Goal: Task Accomplishment & Management: Manage account settings

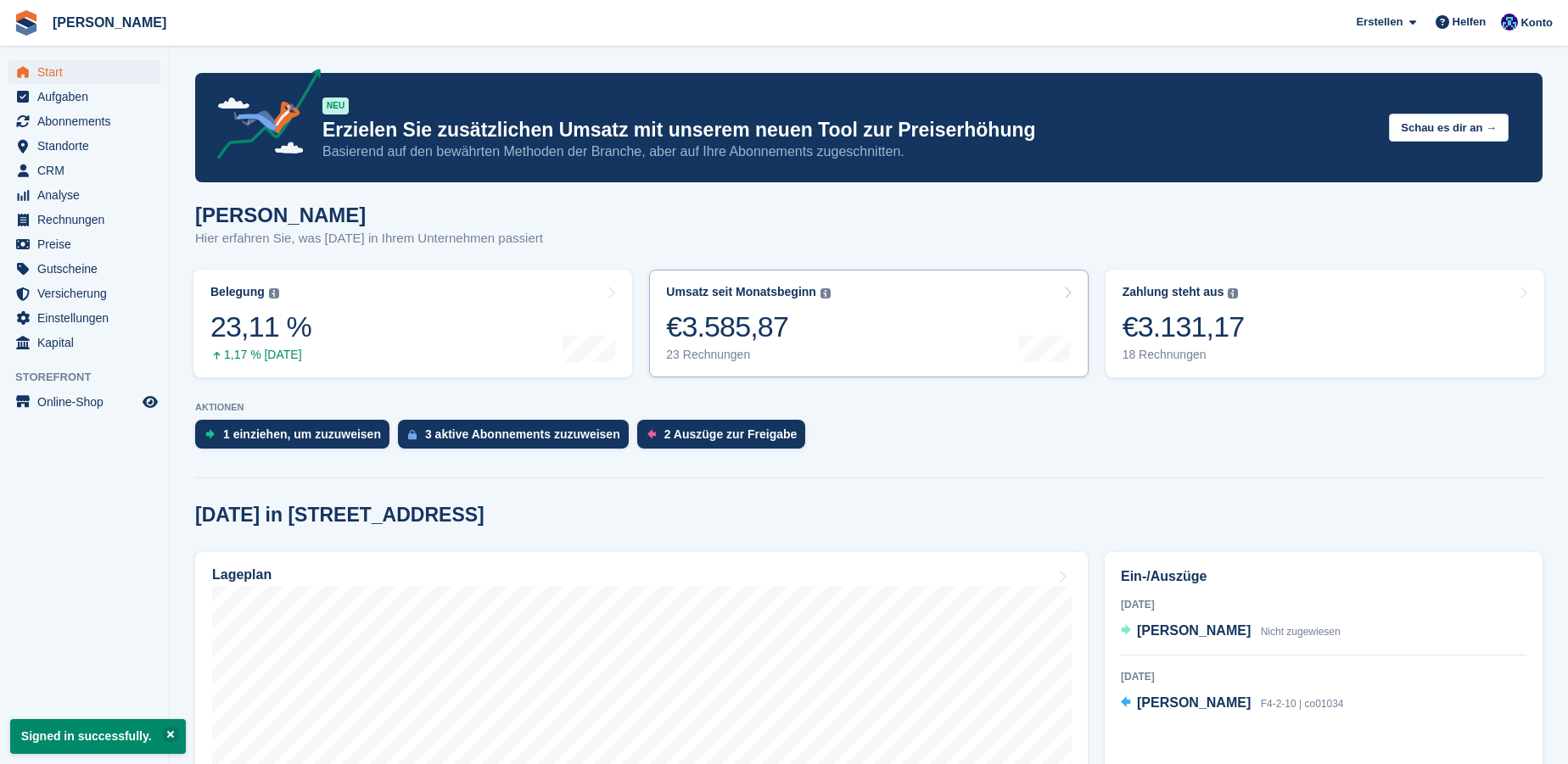
click at [856, 329] on link "Umsatz seit Monatsbeginn Die Summe aller in diesem Monat bis [DATE] erstellten …" at bounding box center [869, 323] width 438 height 108
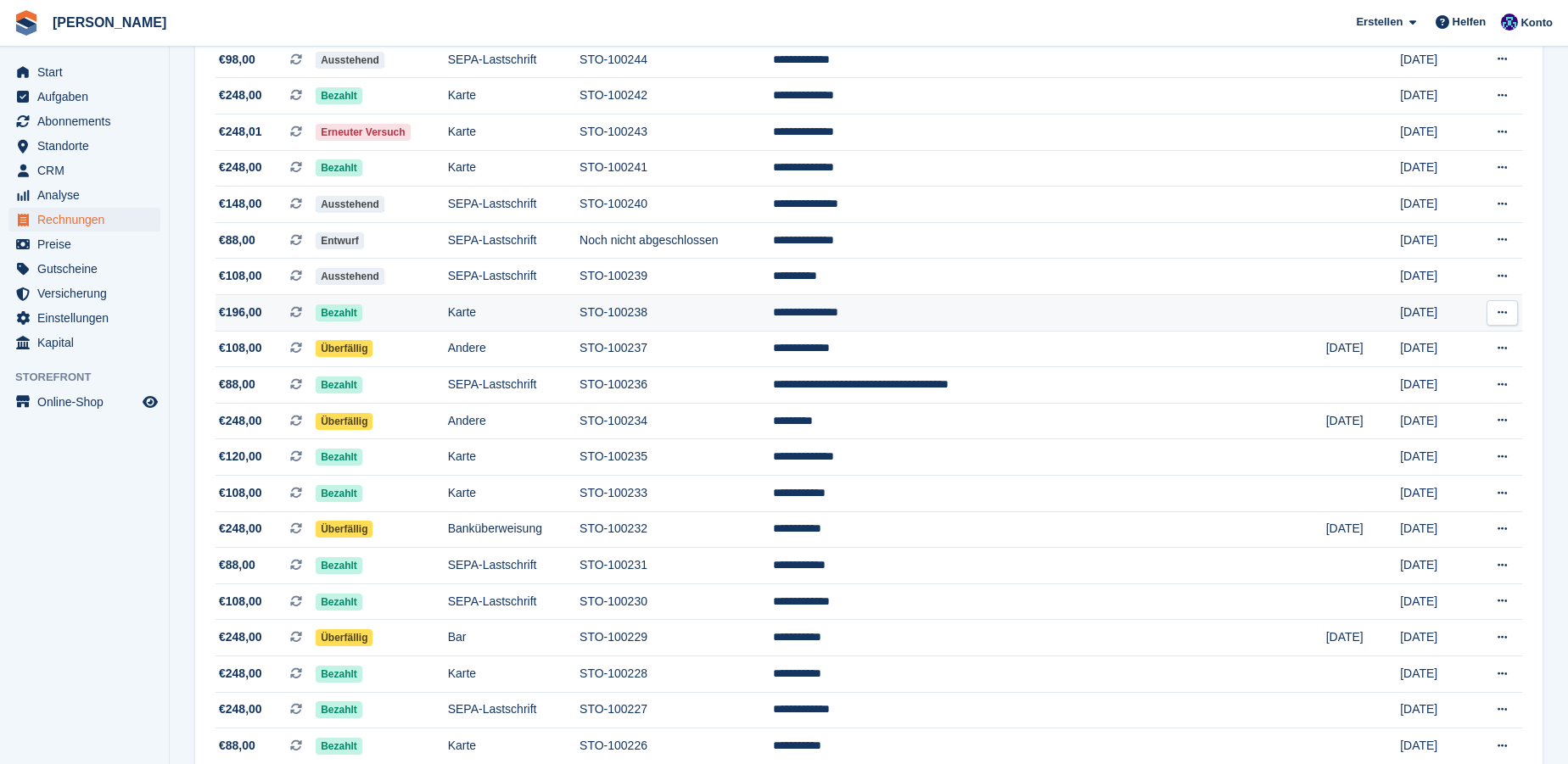
scroll to position [160, 0]
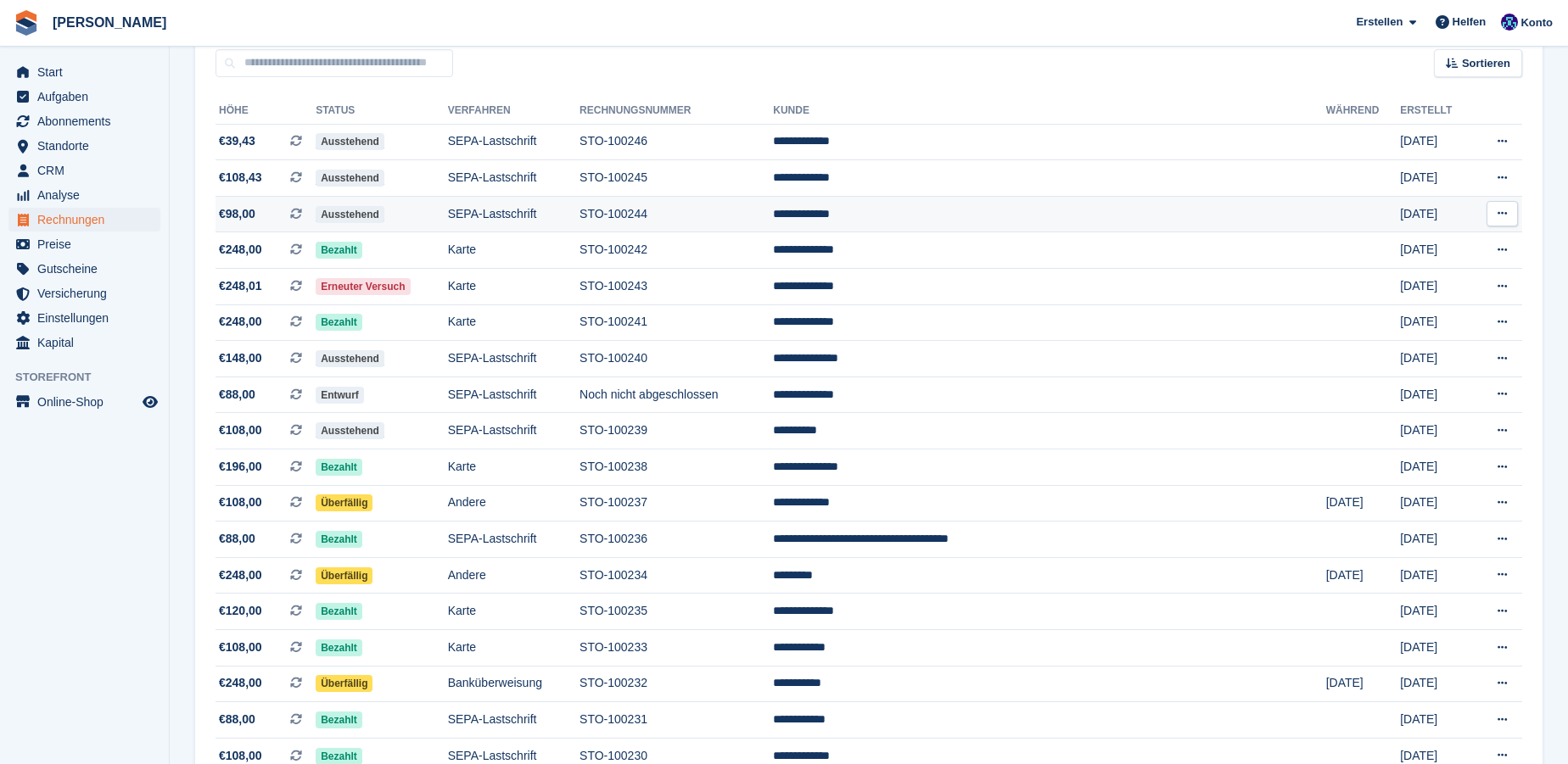
drag, startPoint x: 684, startPoint y: 208, endPoint x: 1502, endPoint y: 217, distance: 818.0
click at [1502, 217] on icon at bounding box center [1502, 213] width 9 height 11
click at [1442, 243] on p "PDF Herunterladen" at bounding box center [1437, 247] width 148 height 22
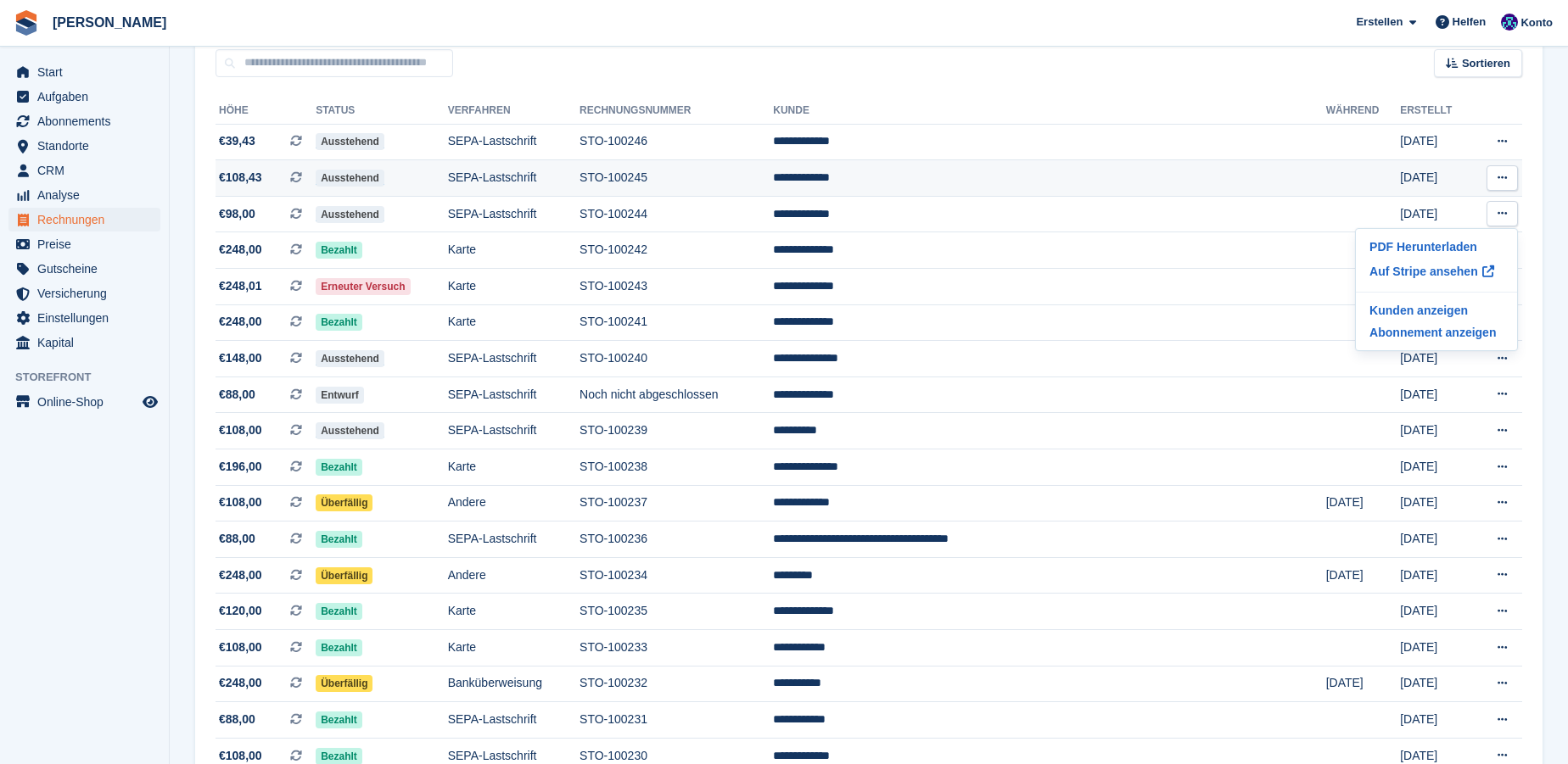
click at [1502, 180] on icon at bounding box center [1502, 177] width 9 height 11
click at [1412, 207] on p "PDF Herunterladen" at bounding box center [1437, 211] width 148 height 22
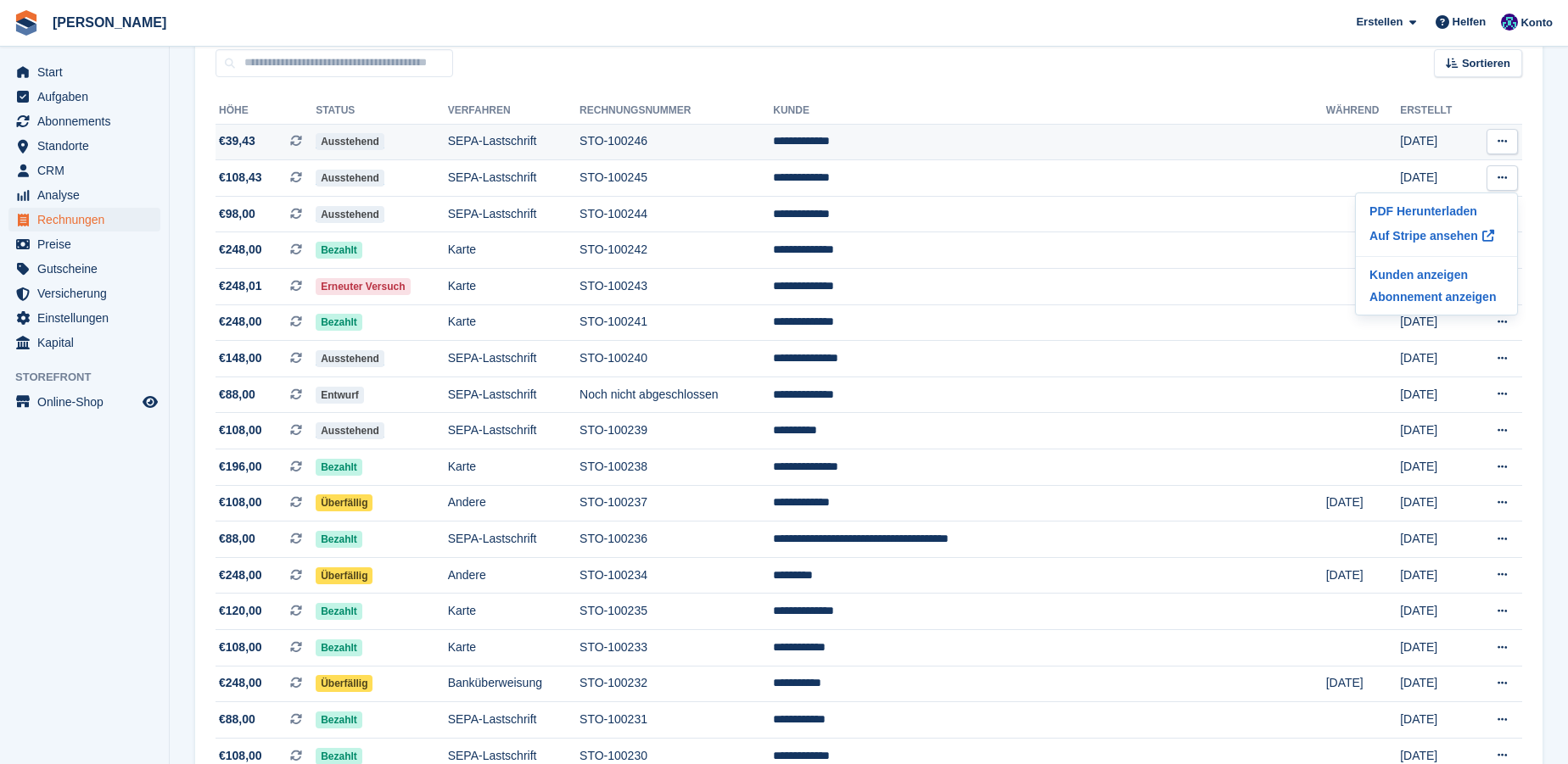
click at [1499, 137] on icon at bounding box center [1502, 141] width 9 height 11
click at [1422, 172] on p "PDF Herunterladen" at bounding box center [1437, 175] width 148 height 22
click at [918, 135] on td "**********" at bounding box center [1050, 141] width 553 height 37
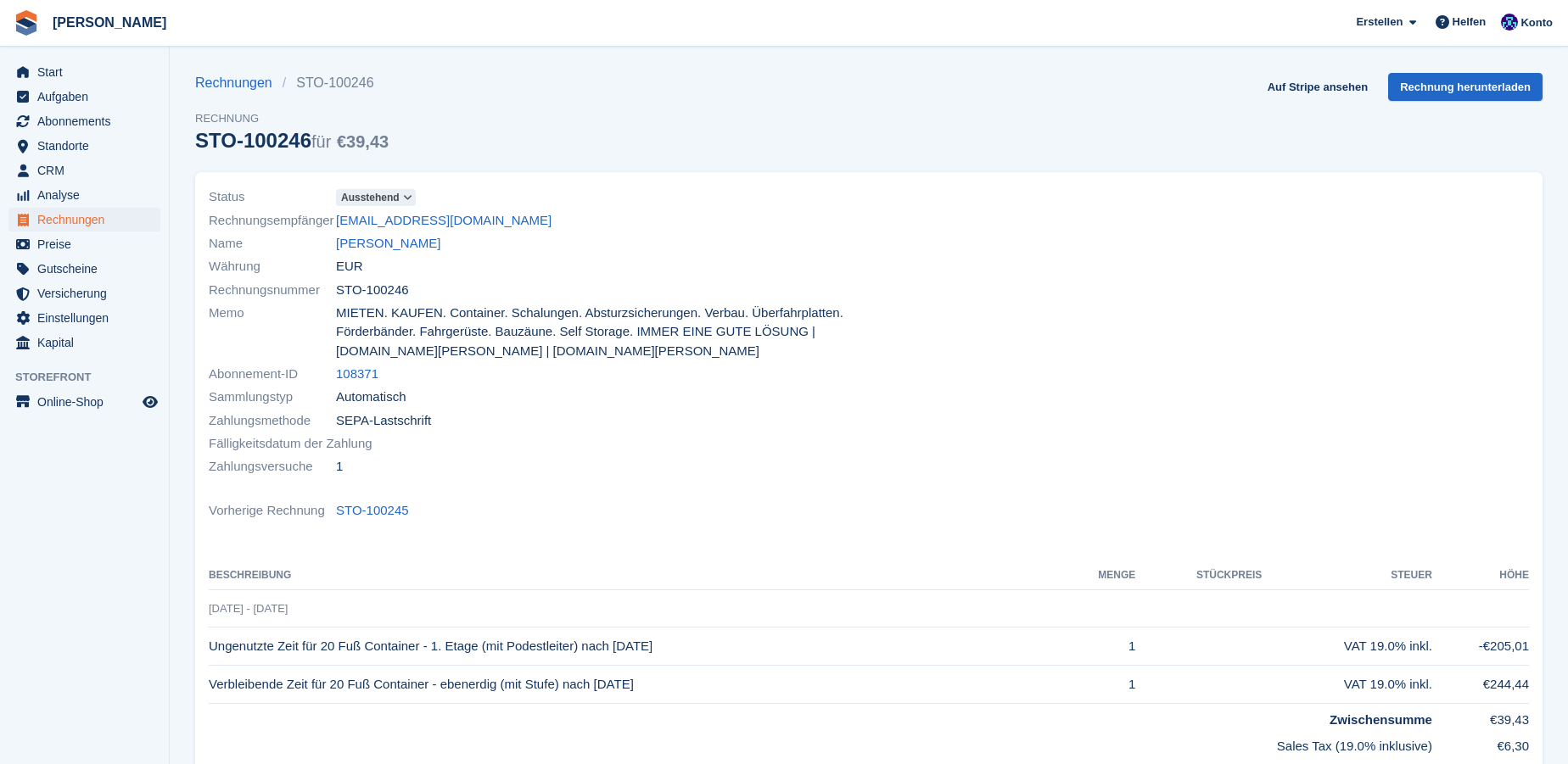
scroll to position [289, 0]
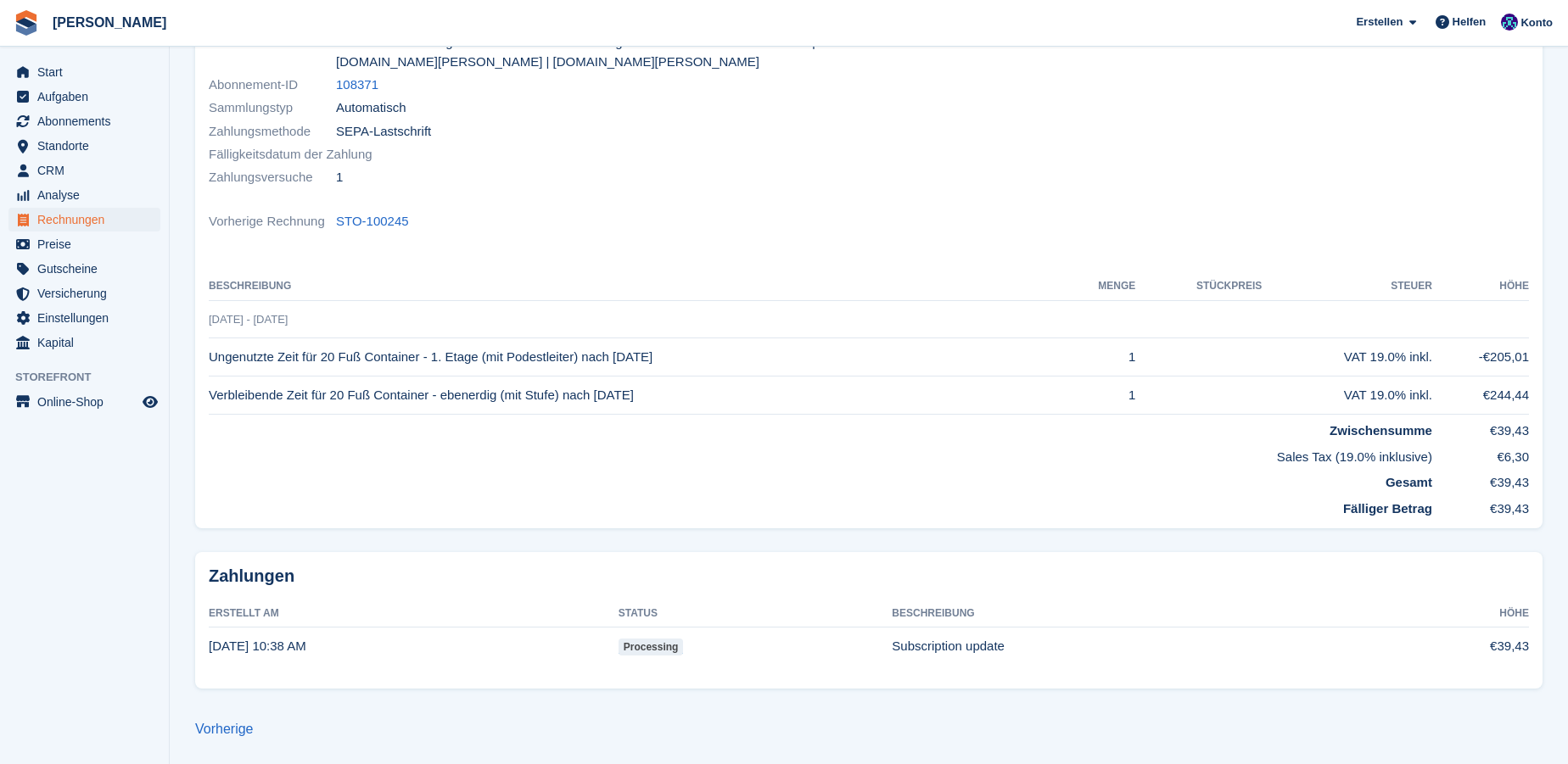
click at [1510, 644] on td "€39,43" at bounding box center [1448, 647] width 164 height 38
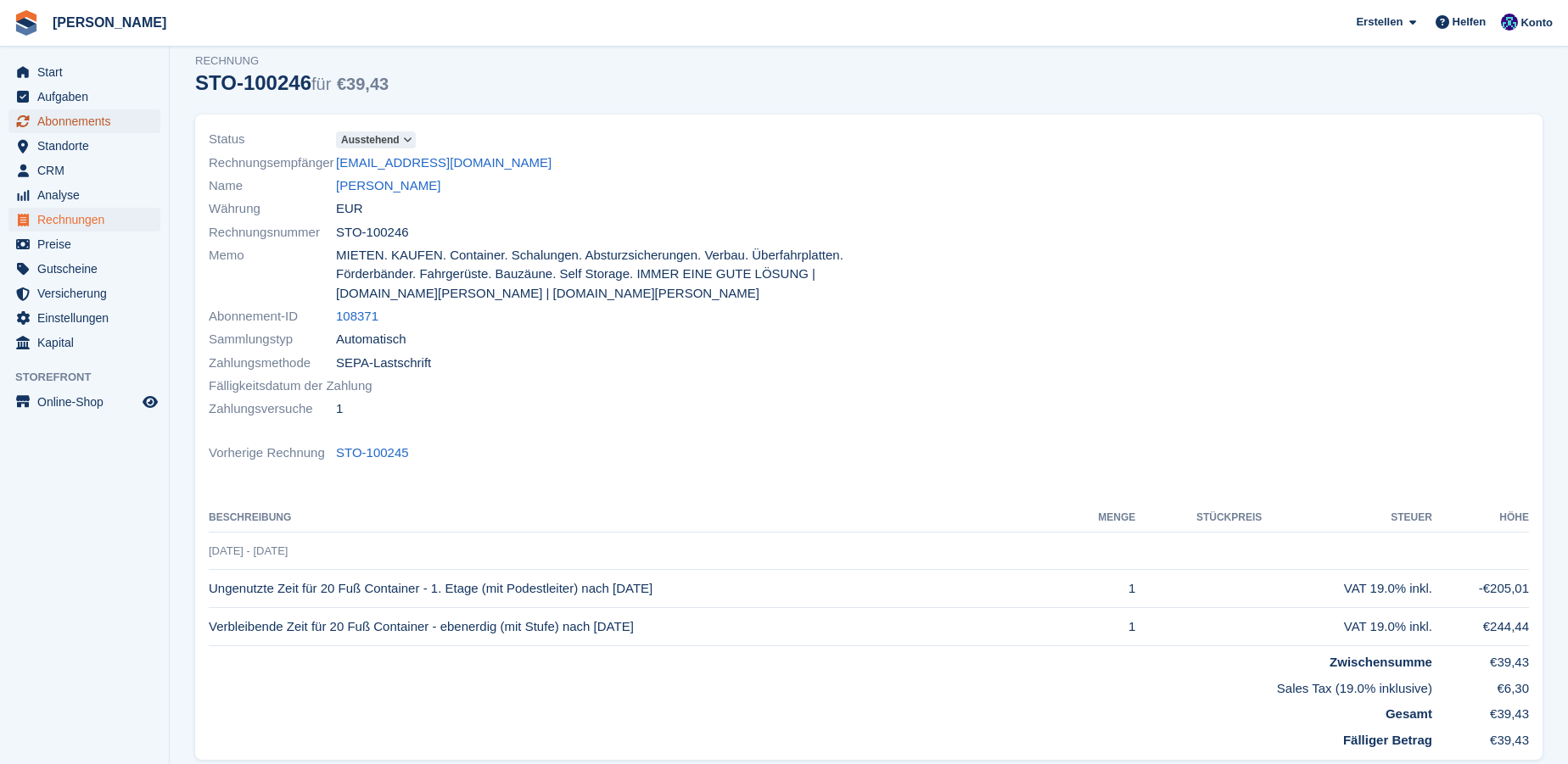
click at [76, 118] on span "Abonnements" at bounding box center [88, 121] width 102 height 24
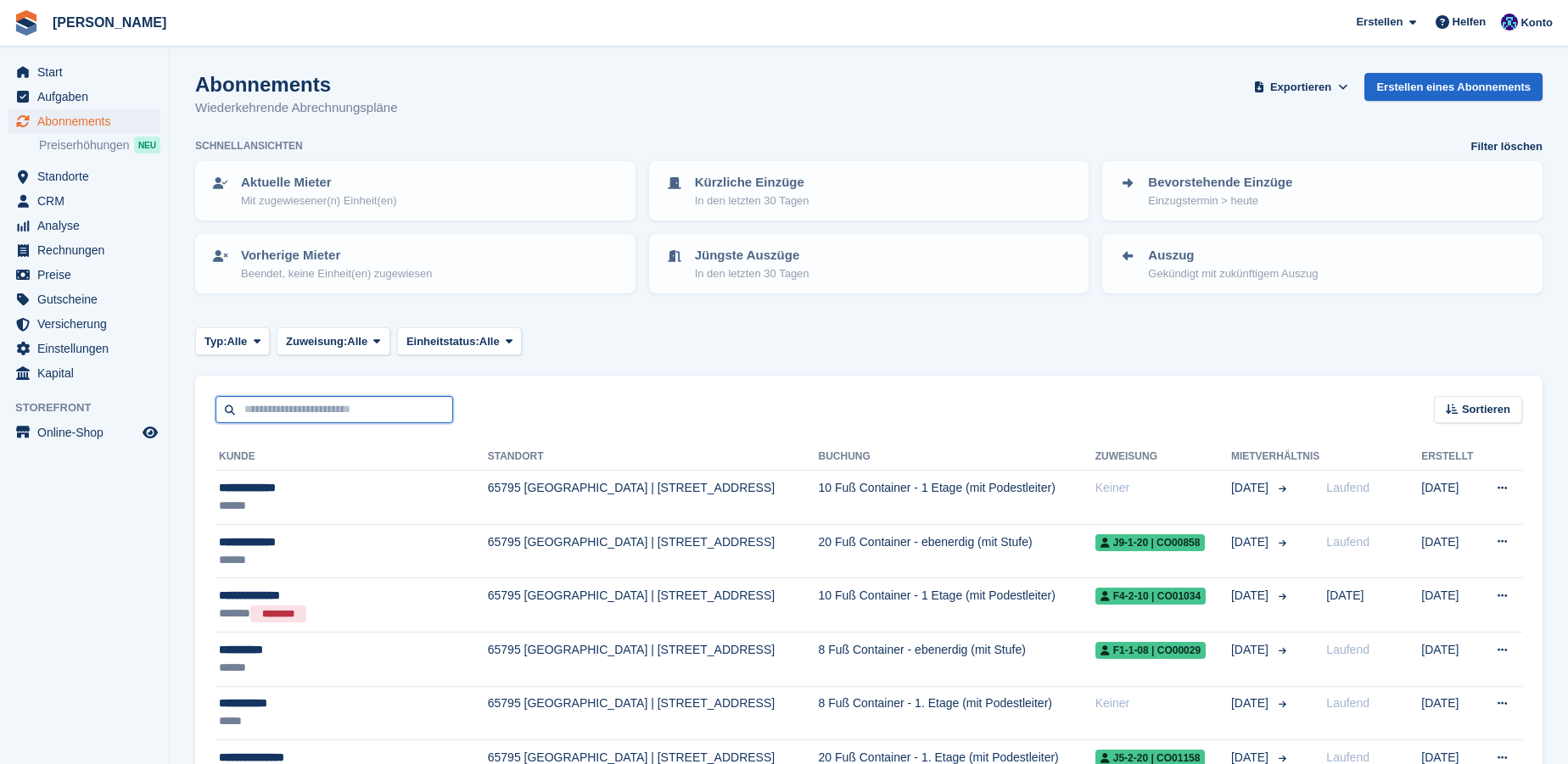
click at [368, 405] on input "text" at bounding box center [334, 410] width 238 height 28
type input "****"
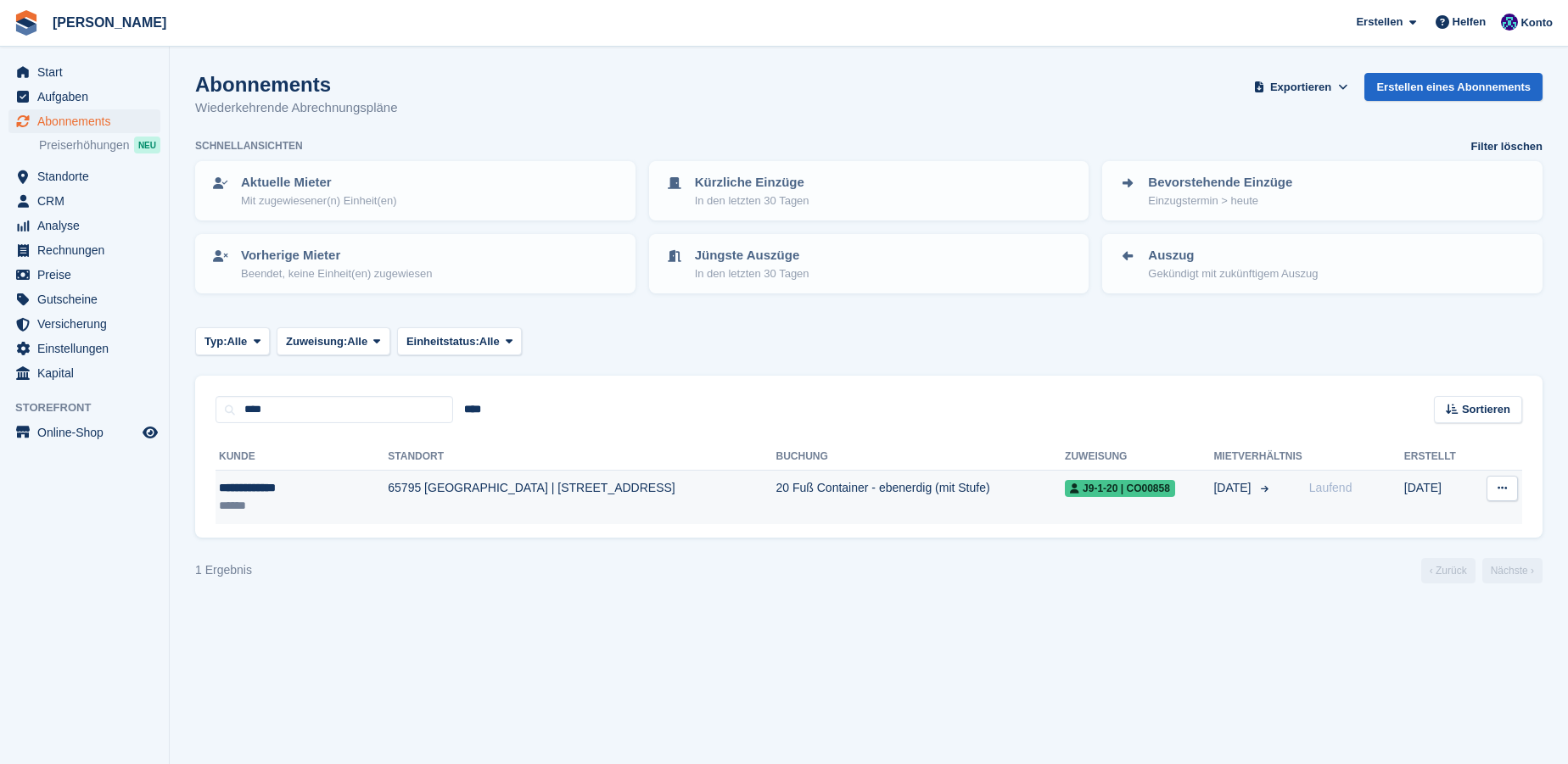
click at [436, 493] on td "65795 [GEOGRAPHIC_DATA] | [STREET_ADDRESS]" at bounding box center [582, 497] width 388 height 53
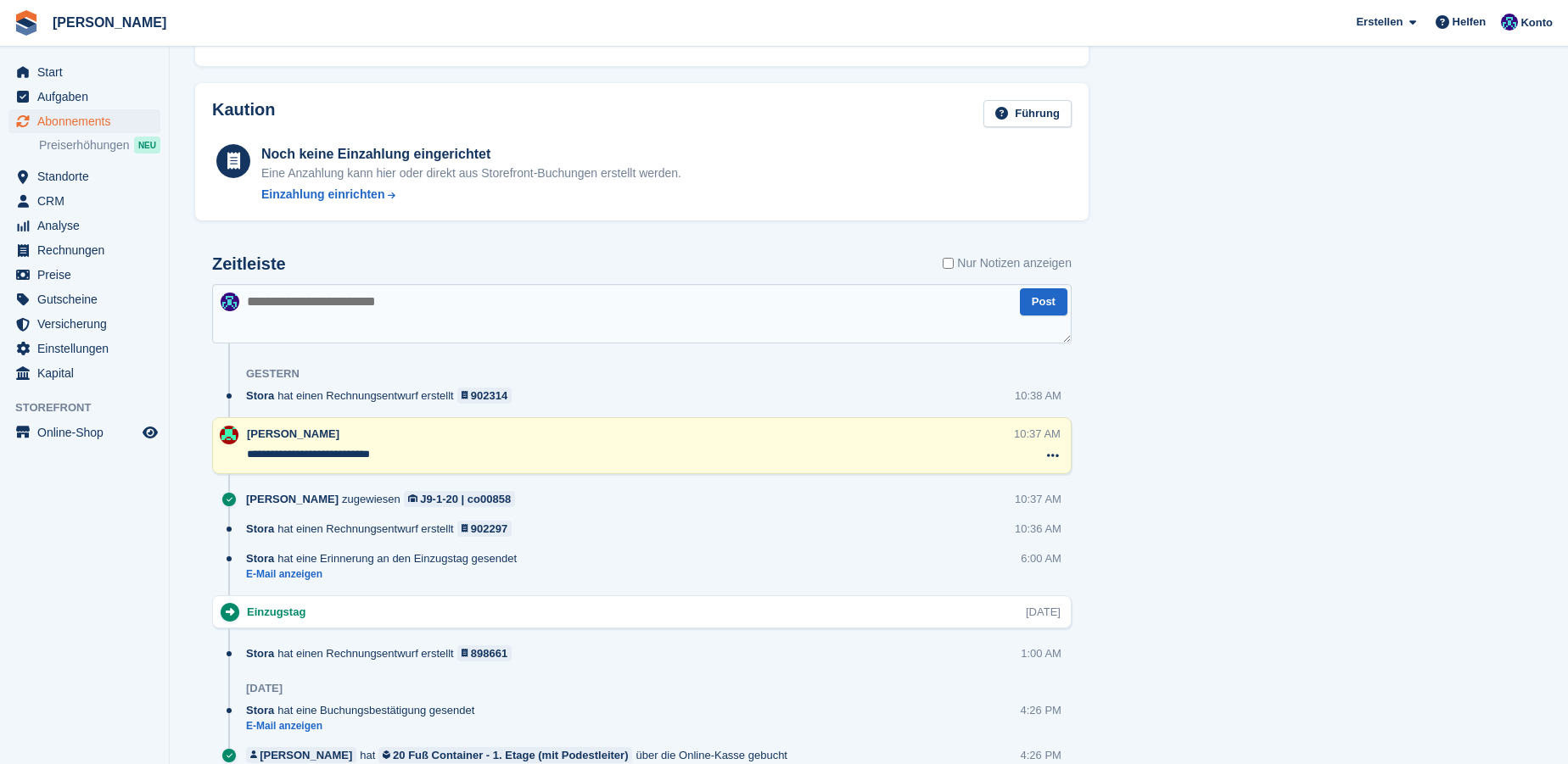
scroll to position [839, 0]
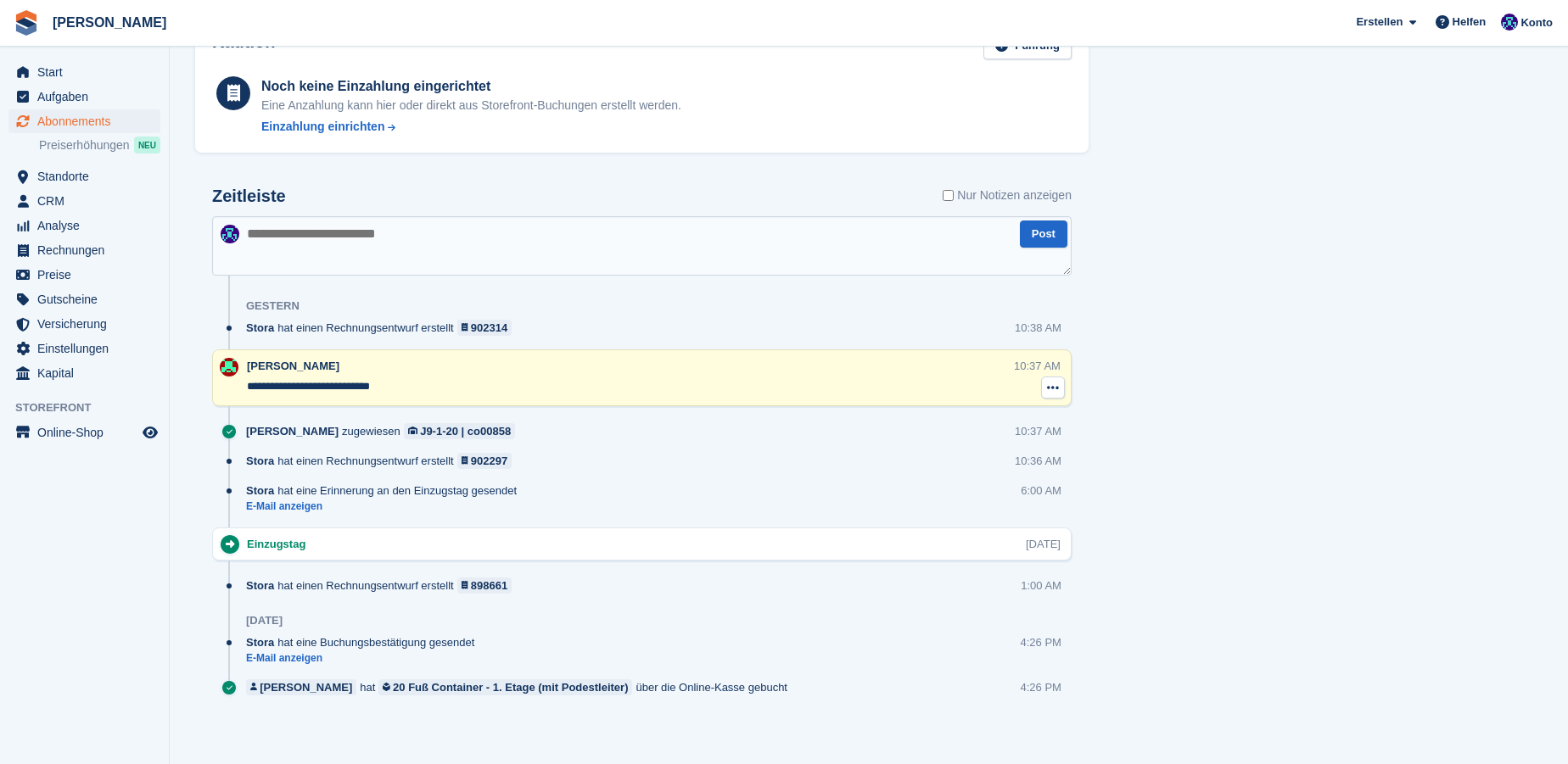
click at [1058, 385] on icon at bounding box center [1054, 388] width 12 height 14
click at [1240, 389] on div "Aufgaben 0 Hinzufügen Keine Aufgaben im Zusammenhang mit Abonnement Nr. 108371 …" at bounding box center [1324, 16] width 455 height 1476
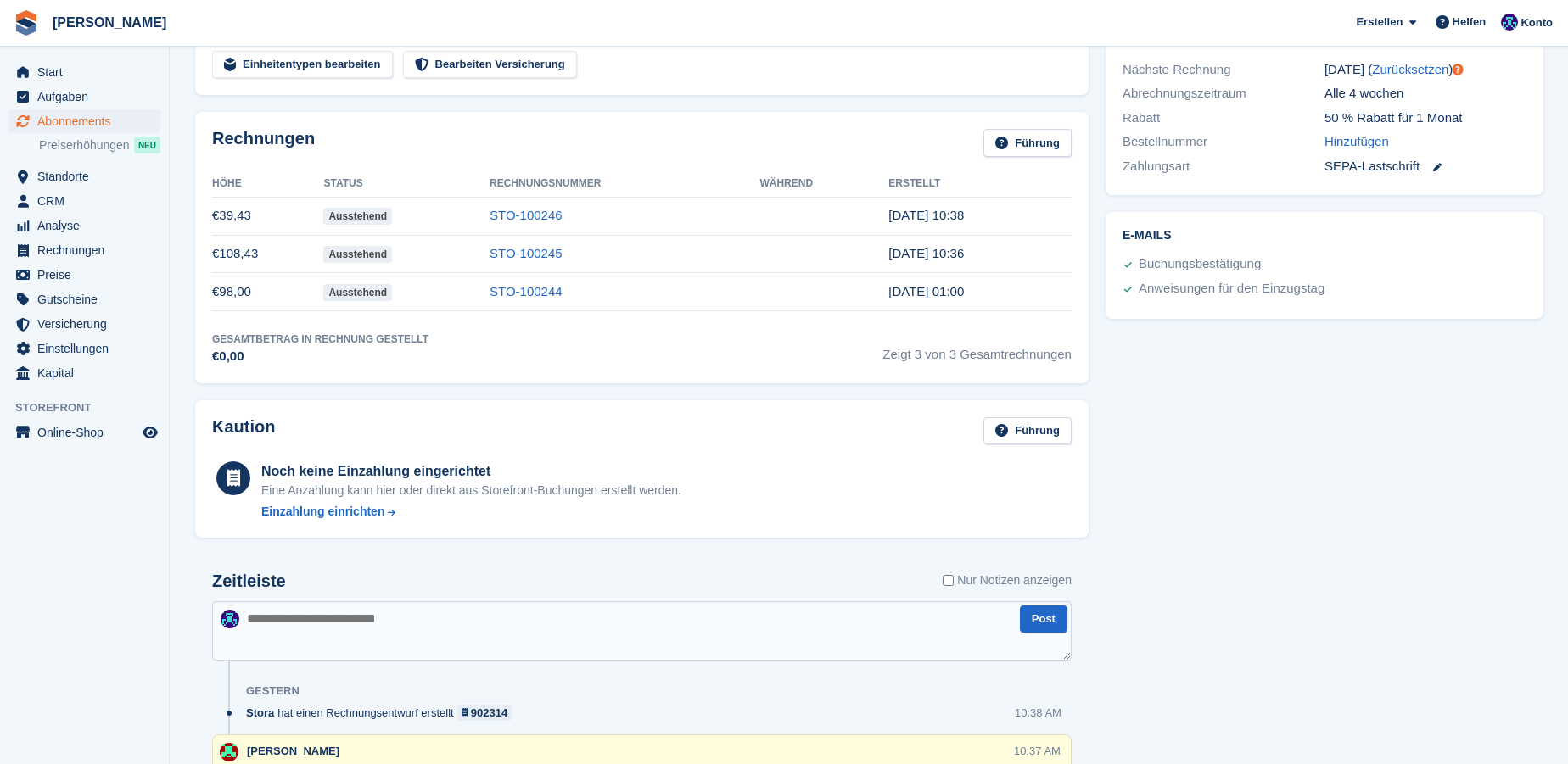
scroll to position [531, 0]
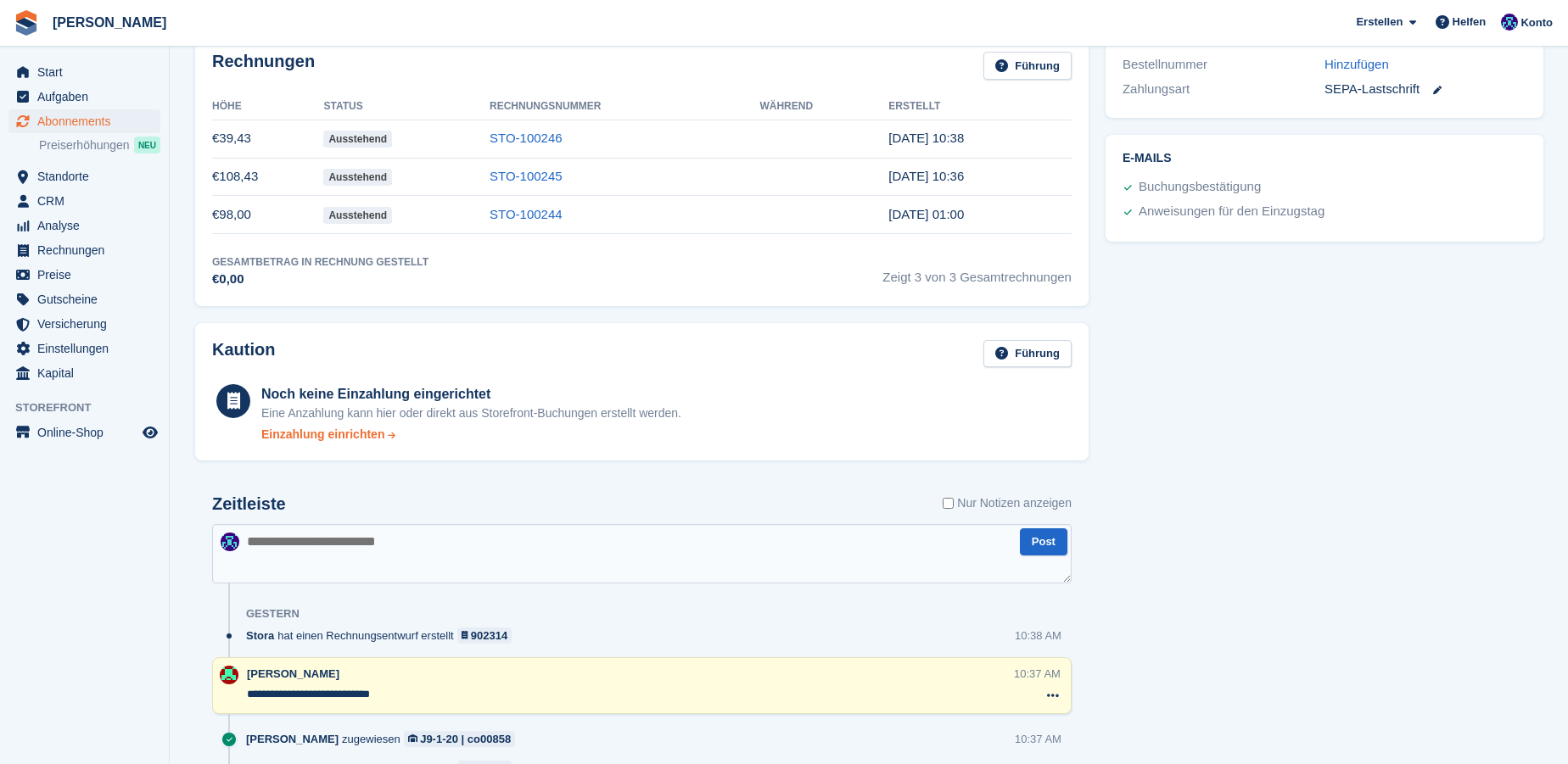
click at [358, 433] on div "Einzahlung einrichten" at bounding box center [323, 435] width 123 height 18
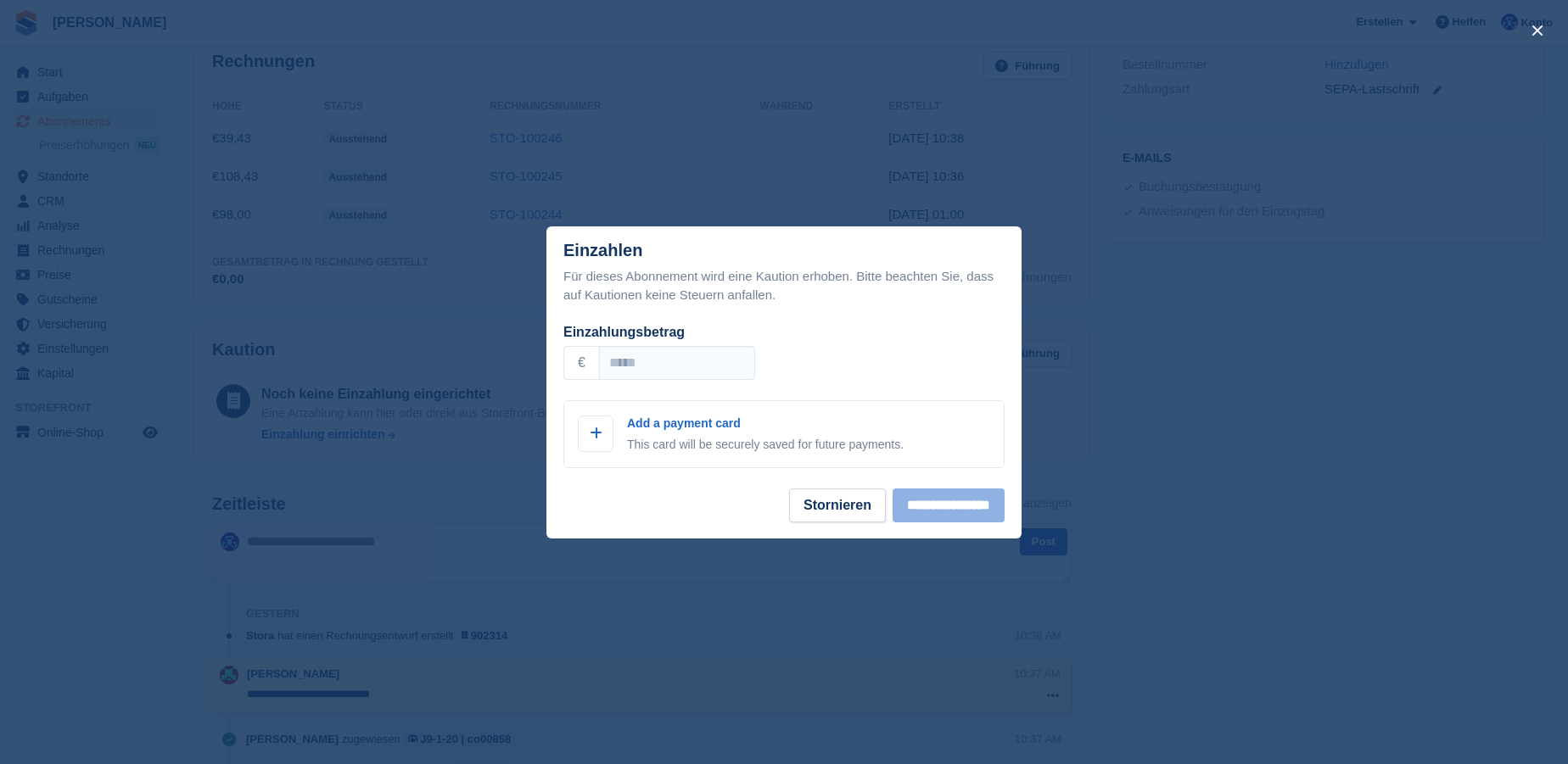
click at [1215, 525] on div "close" at bounding box center [784, 382] width 1568 height 764
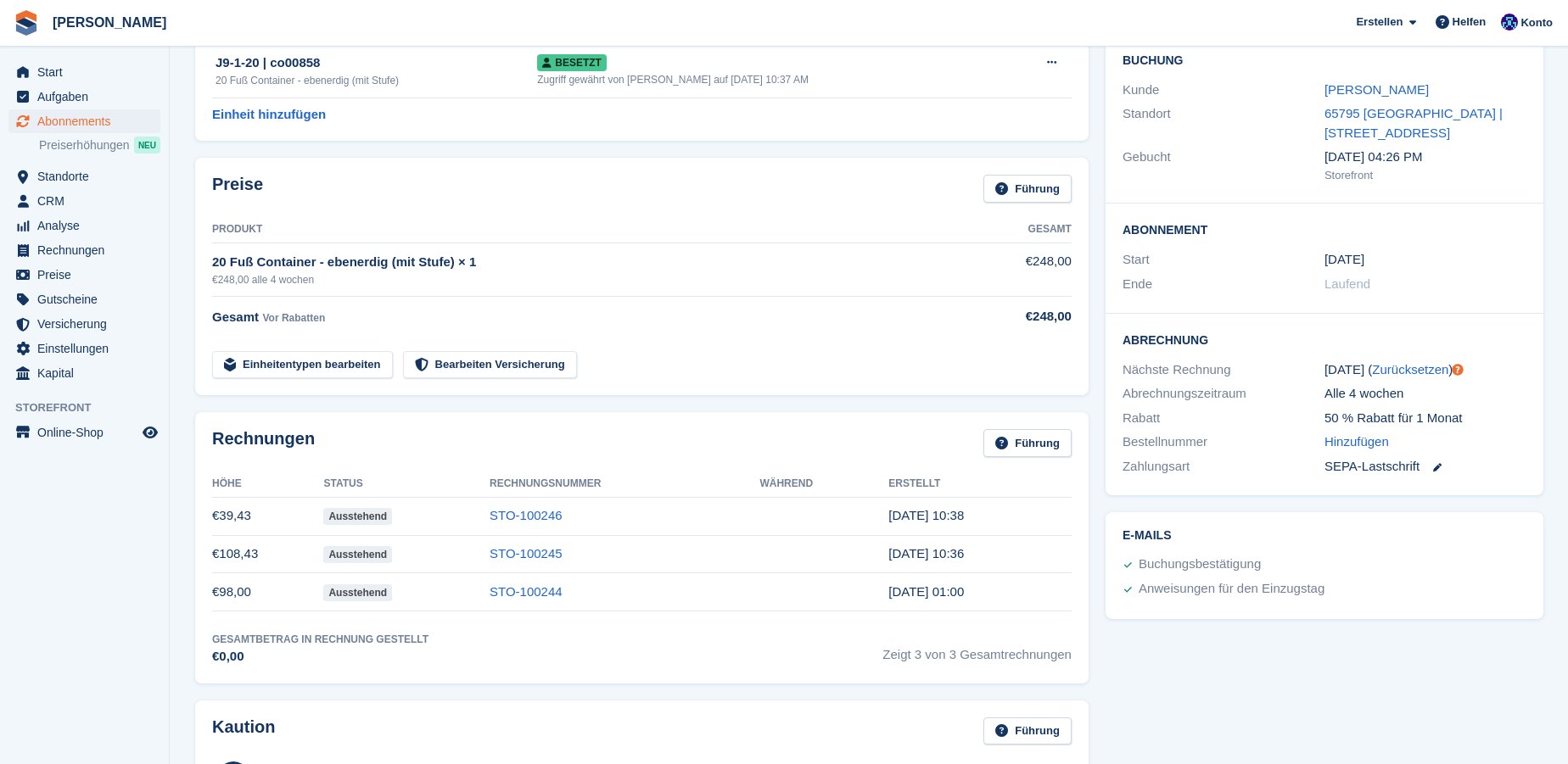
scroll to position [0, 0]
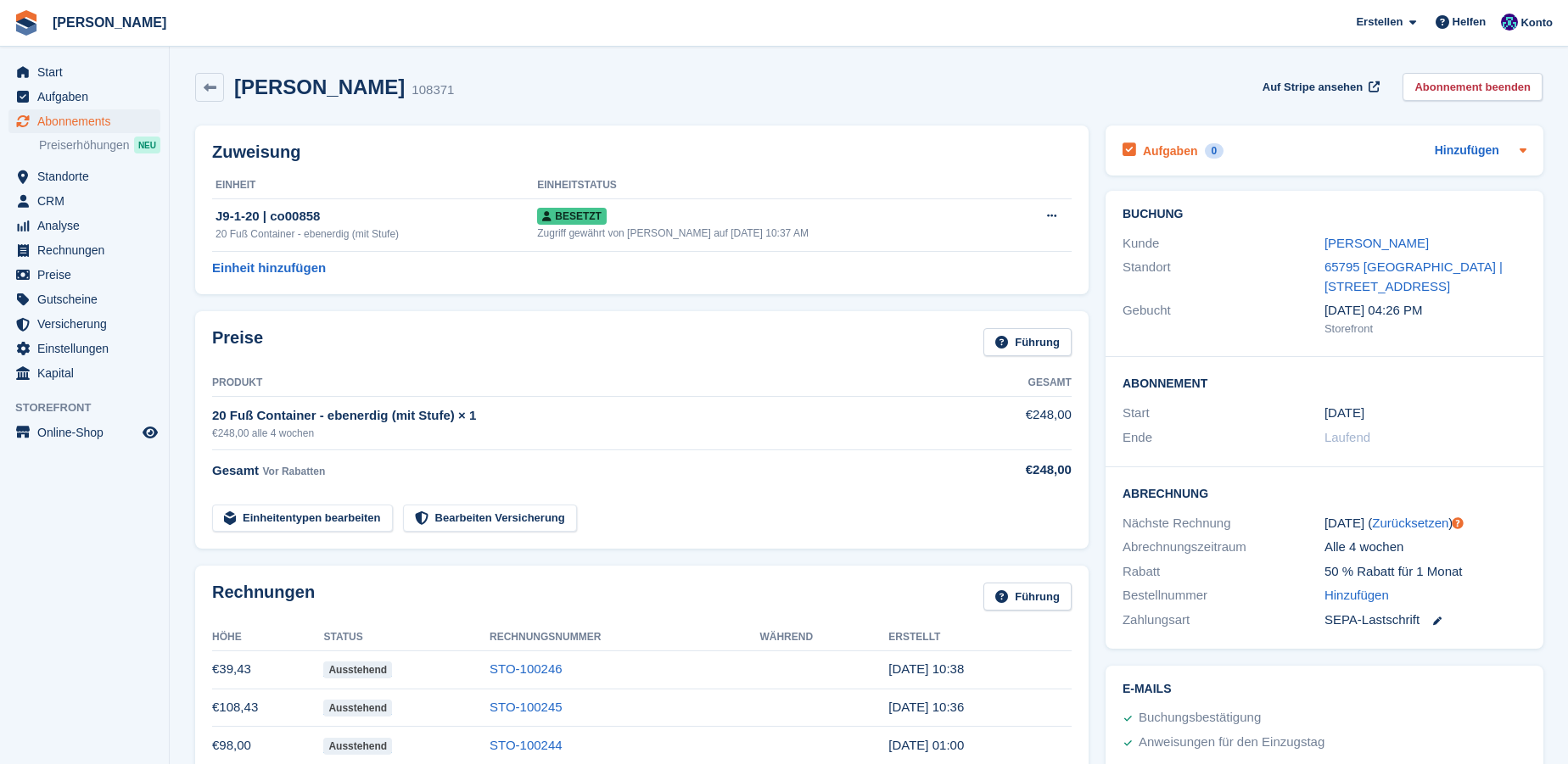
click at [1510, 156] on div "Hinzufügen" at bounding box center [1481, 151] width 92 height 21
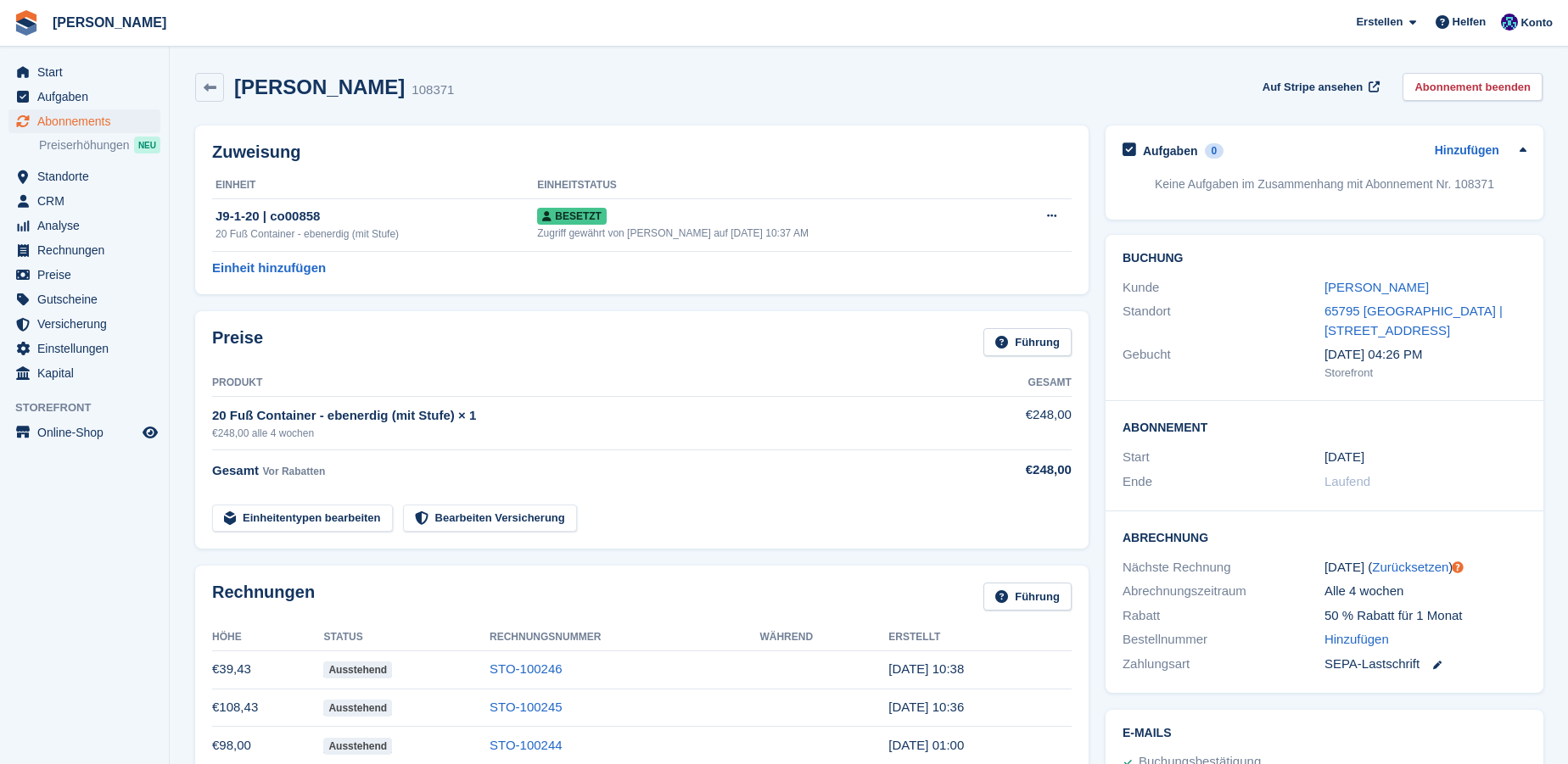
click at [835, 123] on div "Zuweisung Einheit Einheitstatus J9-1-20 | co00858 20 Fuß Container - ebenerdig …" at bounding box center [642, 210] width 910 height 186
click at [1058, 214] on button at bounding box center [1053, 216] width 32 height 26
click at [321, 520] on link "Einheitentypen bearbeiten" at bounding box center [302, 518] width 181 height 28
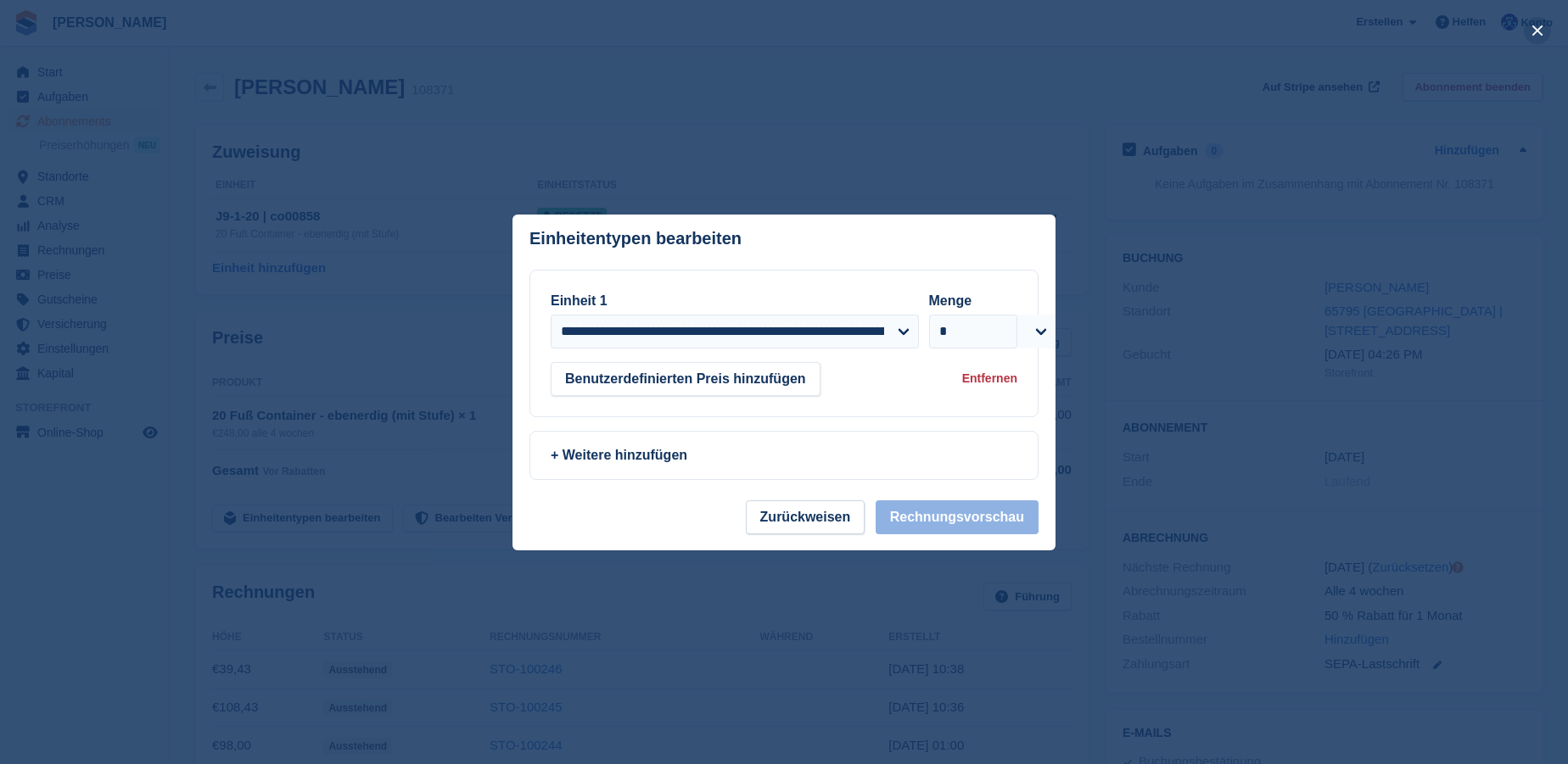
click at [1541, 29] on button "close" at bounding box center [1538, 31] width 28 height 28
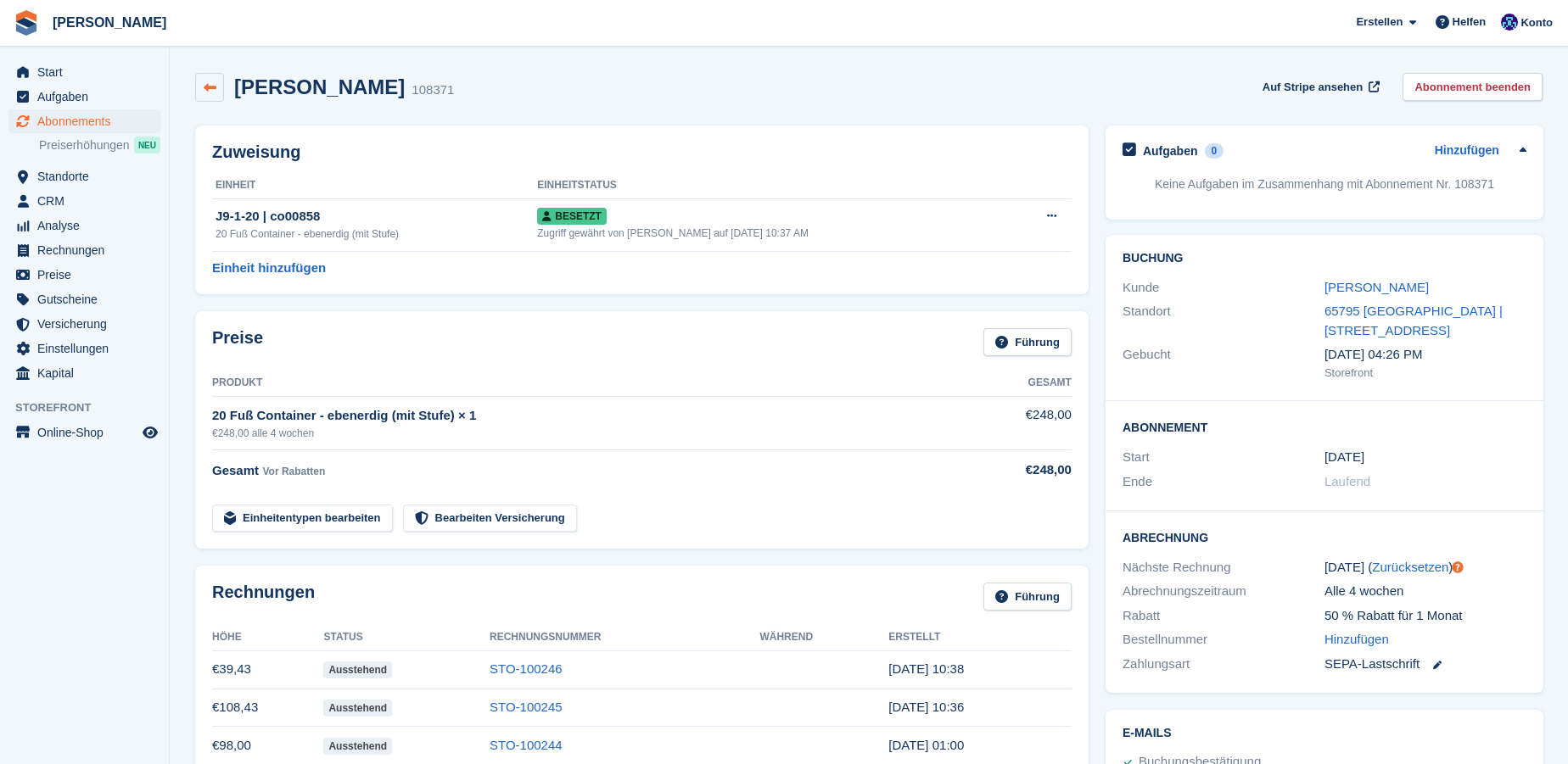
click at [206, 86] on icon at bounding box center [209, 88] width 13 height 13
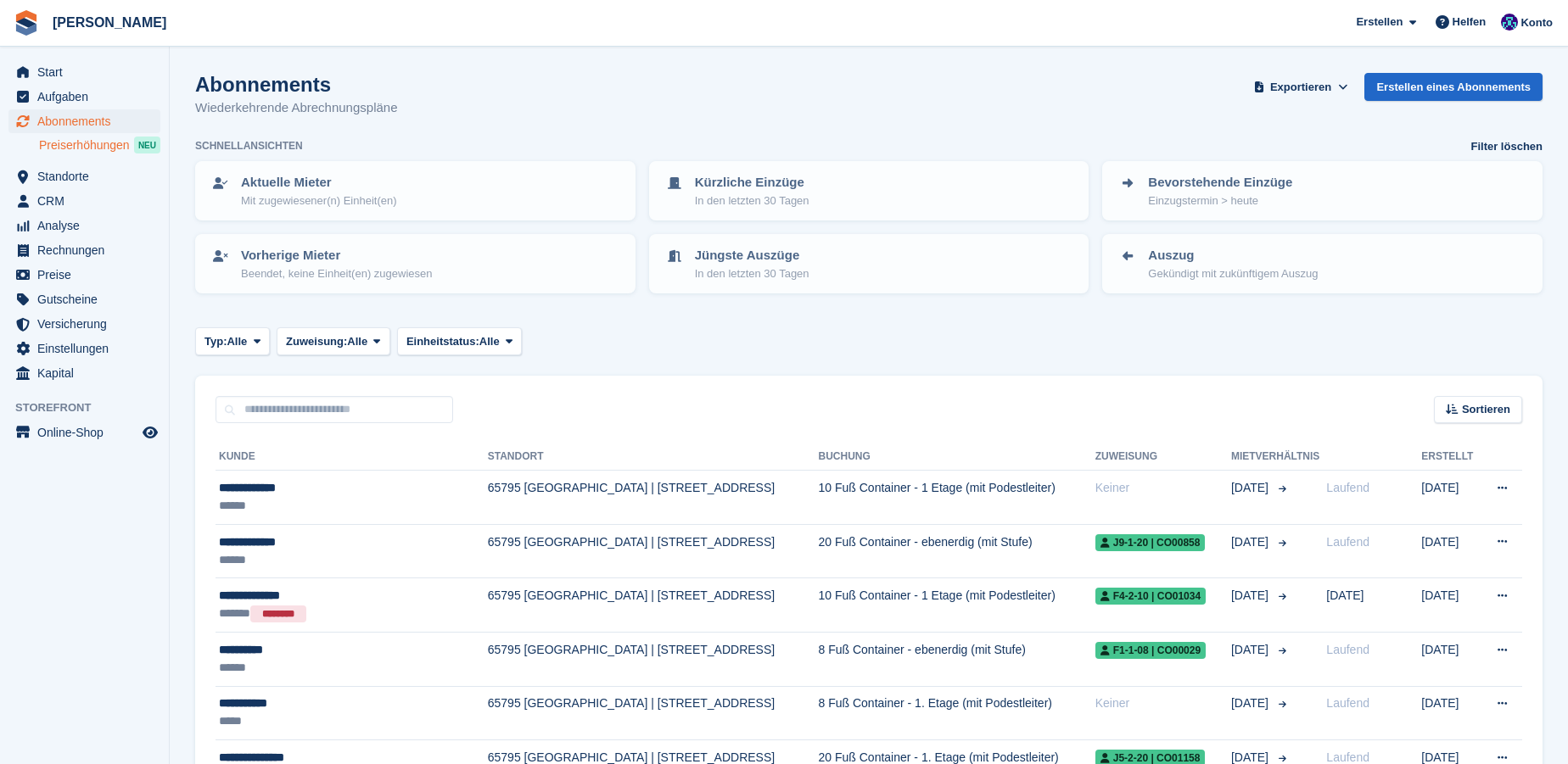
click at [106, 149] on span "Preiserhöhungen" at bounding box center [85, 145] width 91 height 16
